Goal: Task Accomplishment & Management: Manage account settings

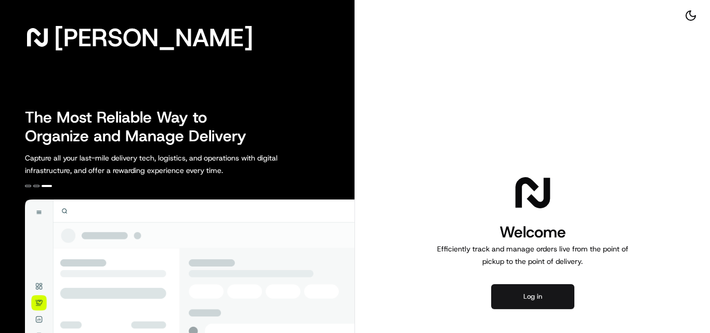
click at [534, 293] on button "Log in" at bounding box center [532, 296] width 83 height 25
